Goal: Manage account settings

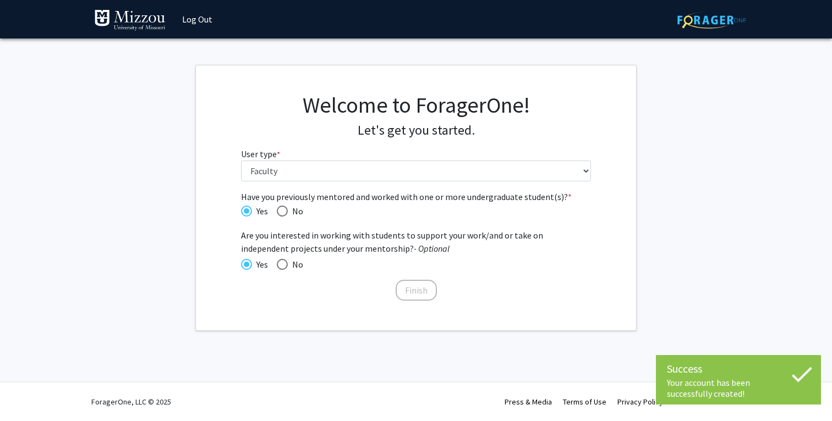
select select "5: faculty"
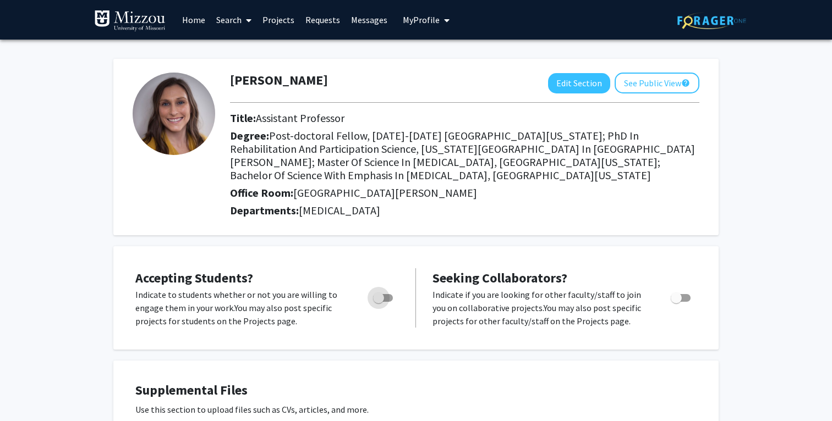
click at [390, 297] on span "Toggle" at bounding box center [383, 298] width 20 height 8
click at [379, 302] on input "Would you like to permit student requests?" at bounding box center [378, 302] width 1 height 1
checkbox input "true"
click at [650, 80] on button "See Public View help" at bounding box center [657, 83] width 85 height 21
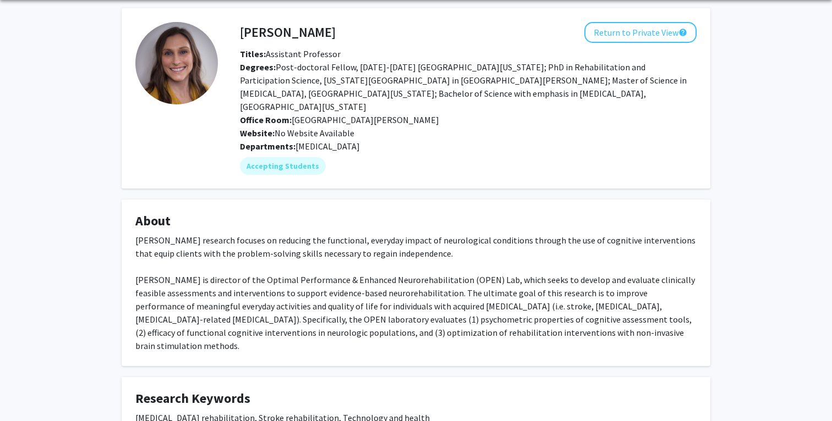
scroll to position [43, 0]
